Goal: Check status: Check status

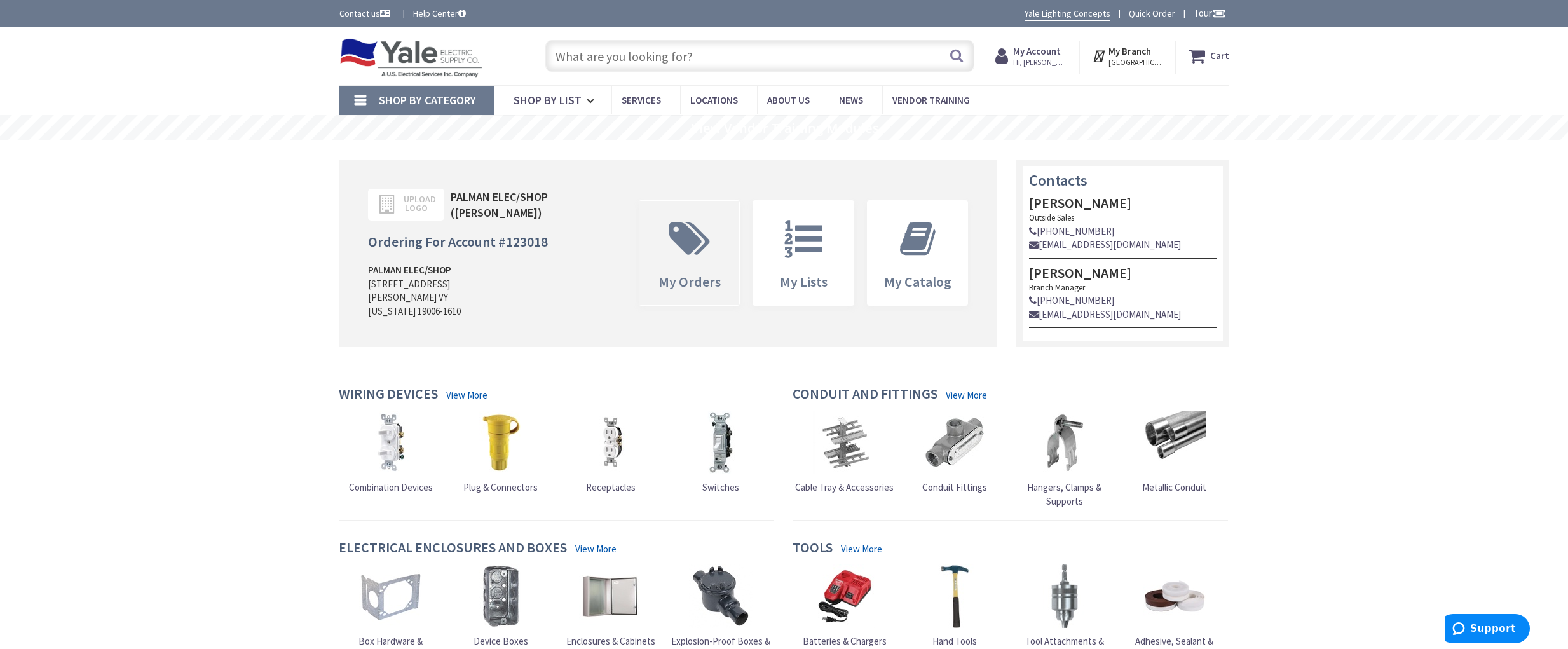
click at [694, 229] on icon at bounding box center [689, 239] width 54 height 38
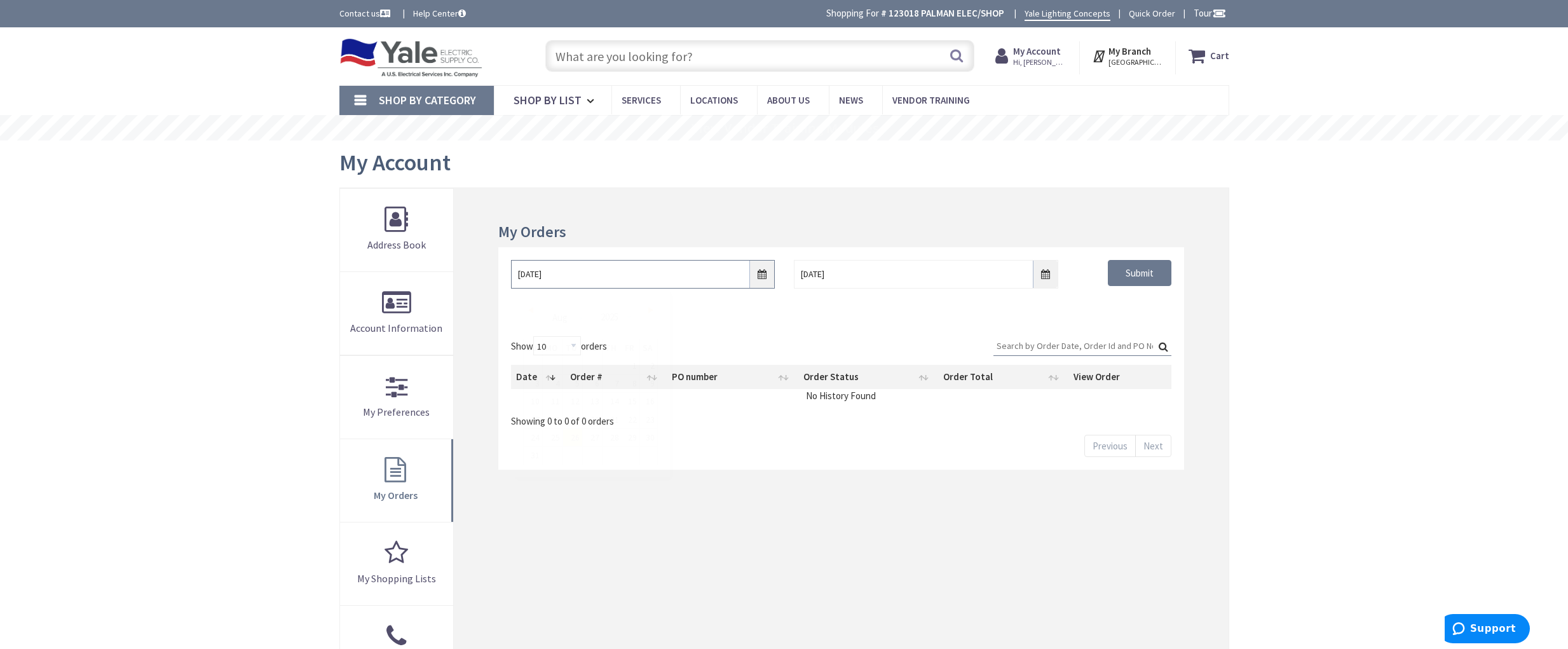
click at [766, 273] on input "[DATE]" at bounding box center [643, 274] width 264 height 28
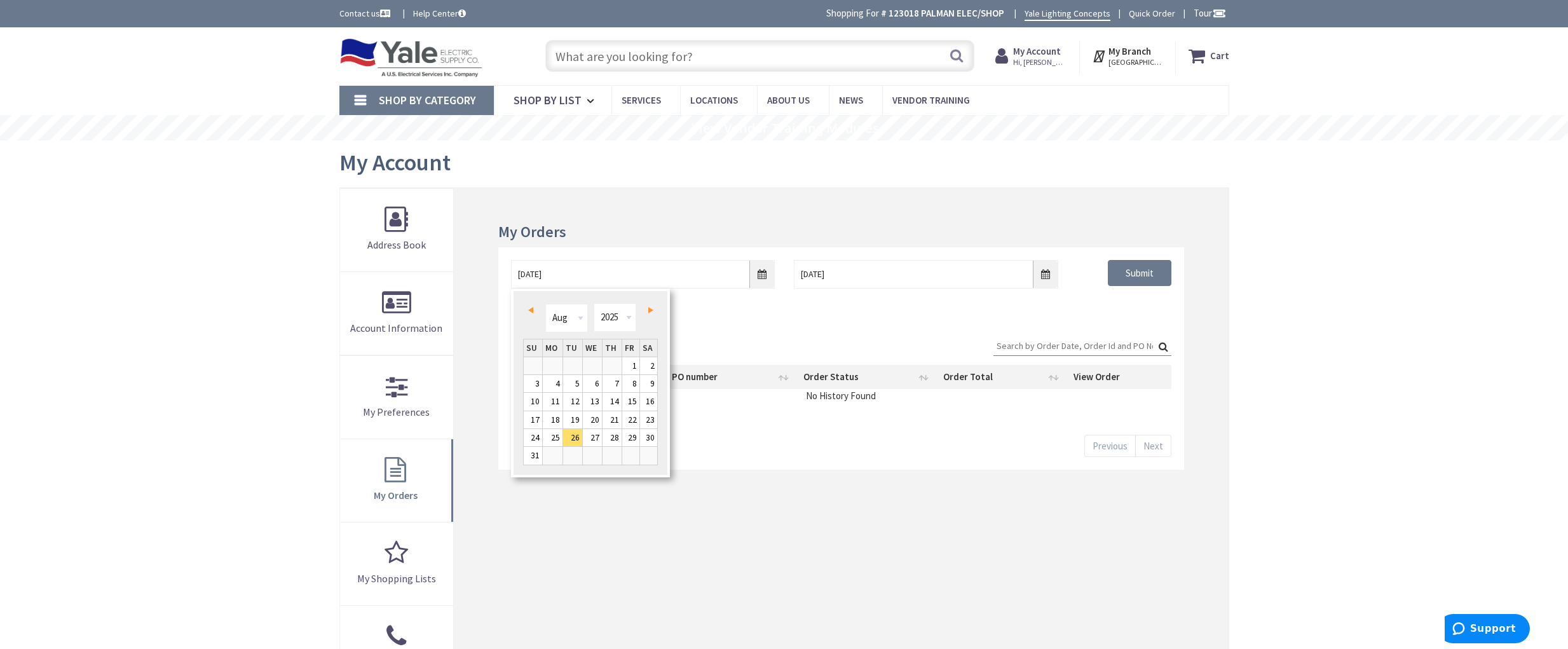
click at [531, 306] on link "Prev" at bounding box center [533, 310] width 17 height 17
click at [576, 363] on link "1" at bounding box center [573, 366] width 19 height 17
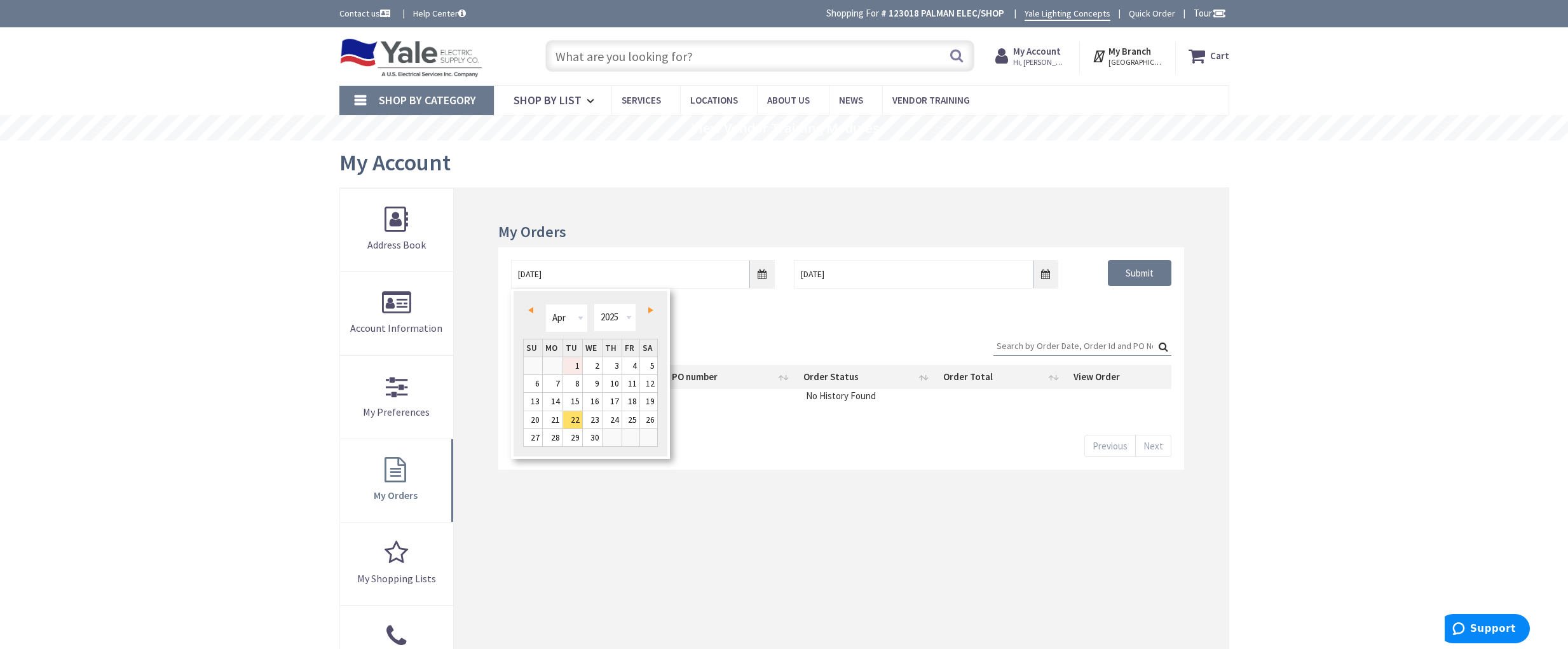
type input "[DATE]"
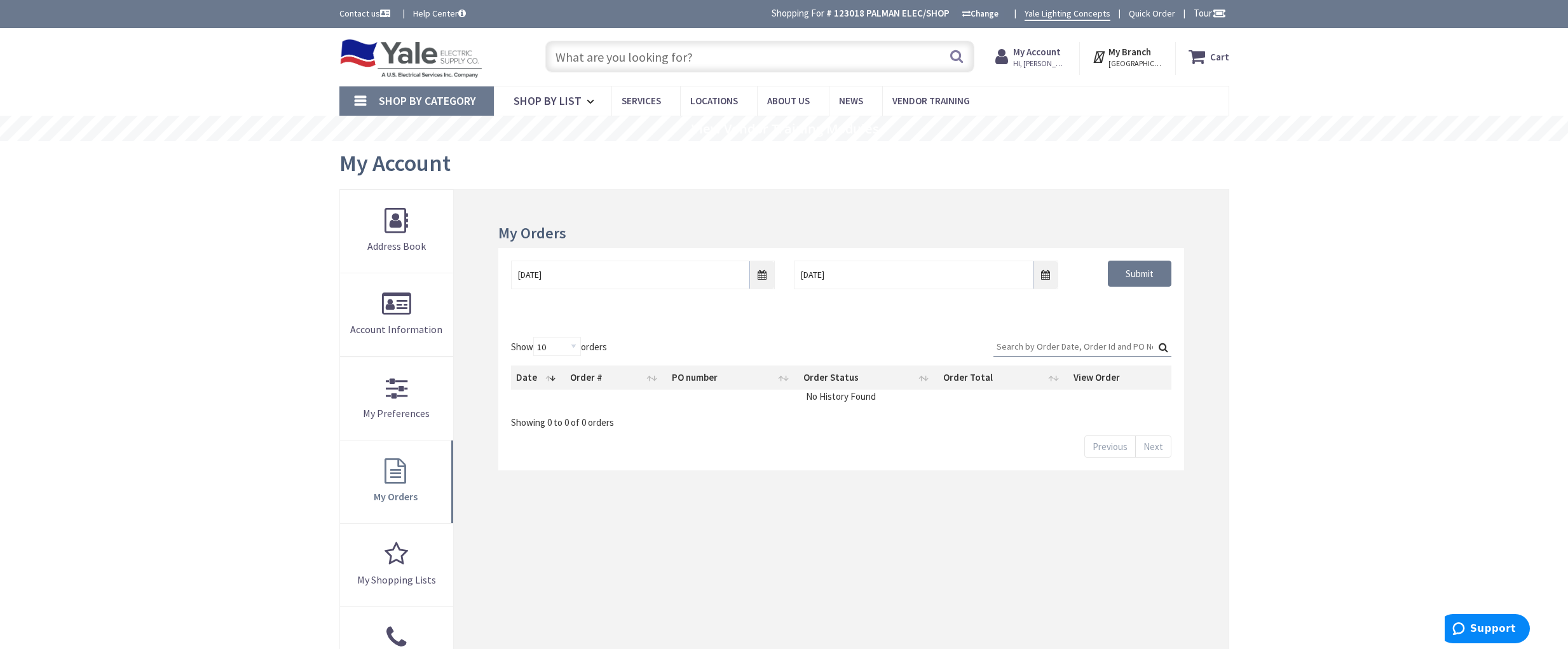
click at [1072, 337] on input "Search:" at bounding box center [1083, 346] width 178 height 19
type input "s128596352"
click at [1163, 344] on label "Search: s128596352" at bounding box center [1083, 346] width 178 height 20
click at [1163, 344] on input "s128596352" at bounding box center [1083, 346] width 178 height 19
click at [1126, 271] on input "Submit" at bounding box center [1140, 274] width 63 height 26
